Goal: Check status: Check status

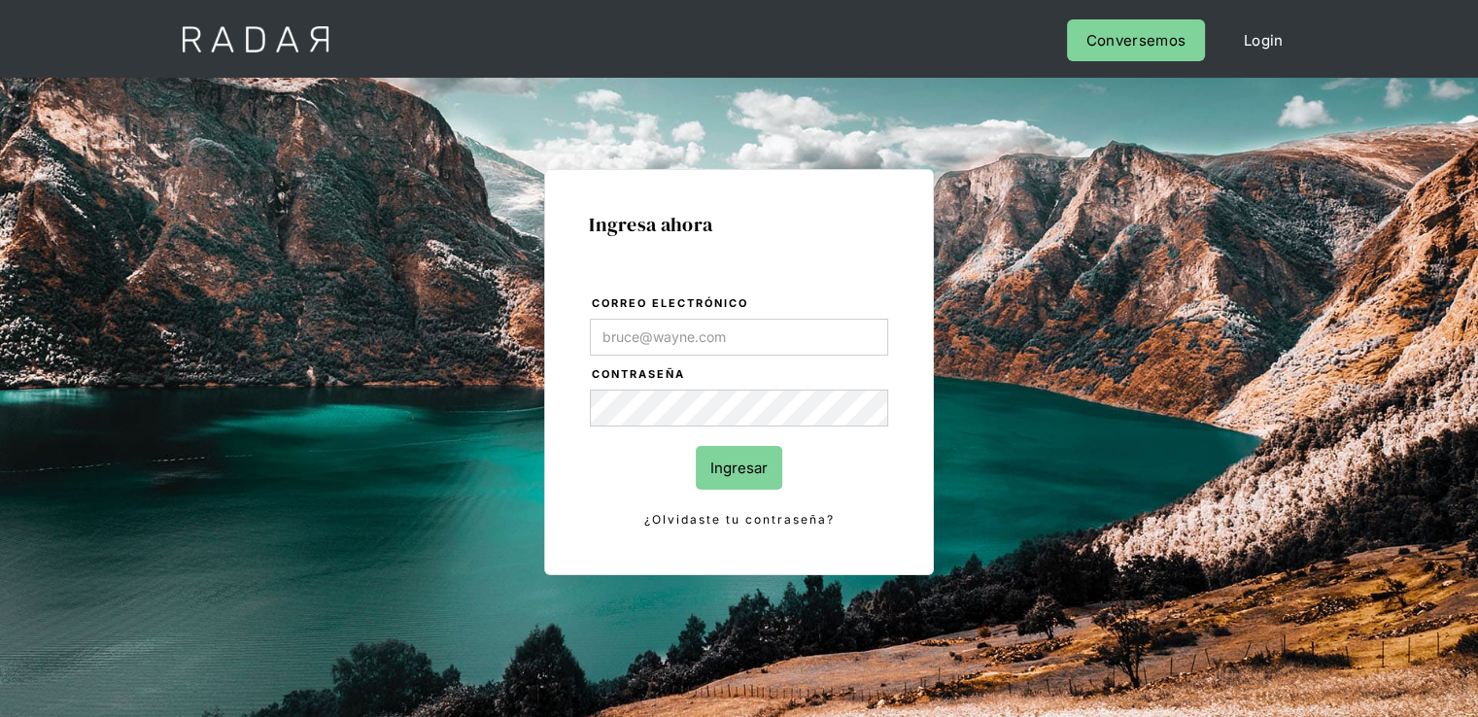
type input "[PERSON_NAME][EMAIL_ADDRESS][PERSON_NAME][DOMAIN_NAME]"
click at [764, 462] on input "Ingresar" at bounding box center [739, 468] width 86 height 44
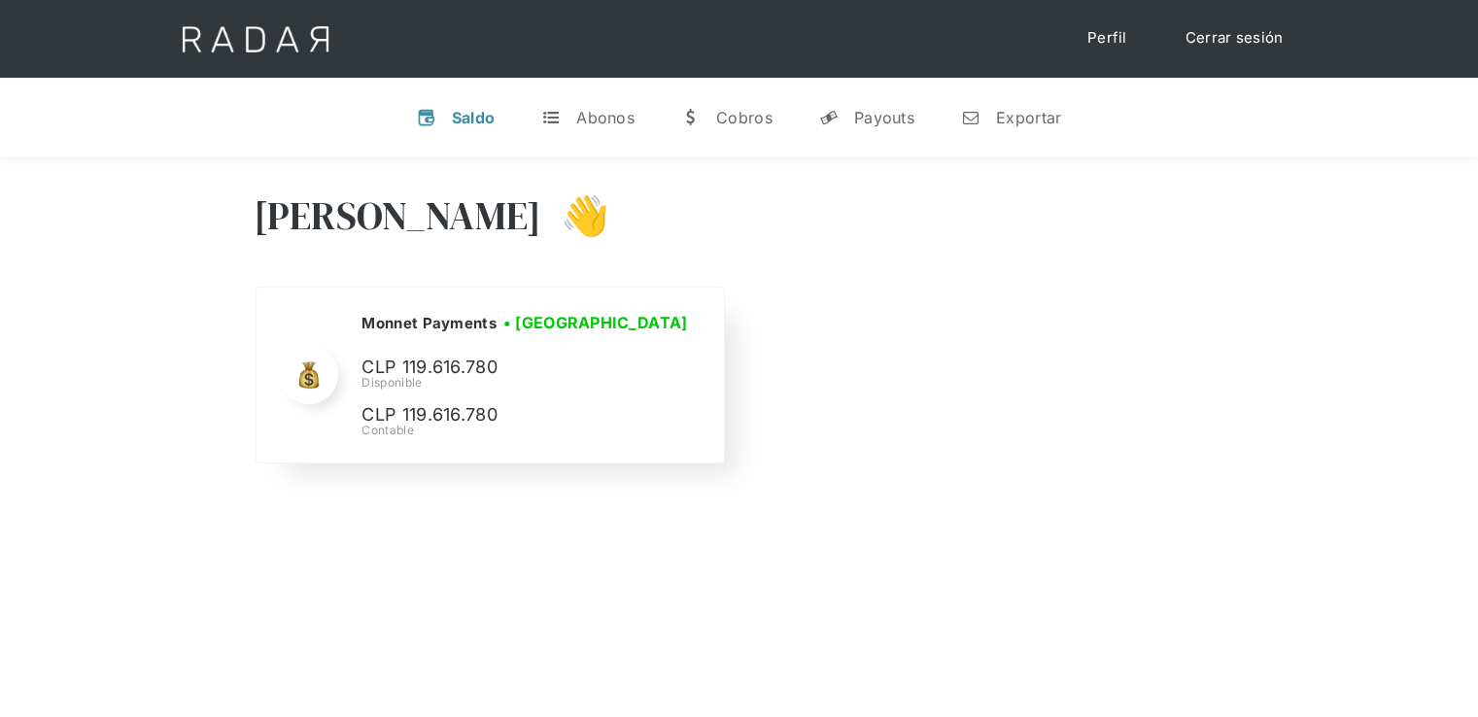
click at [447, 369] on p "CLP 119.616.780" at bounding box center [506, 368] width 291 height 28
copy p "119.616.780"
click at [1228, 55] on link "Cerrar sesión" at bounding box center [1234, 38] width 137 height 38
